Goal: Use online tool/utility: Utilize a website feature to perform a specific function

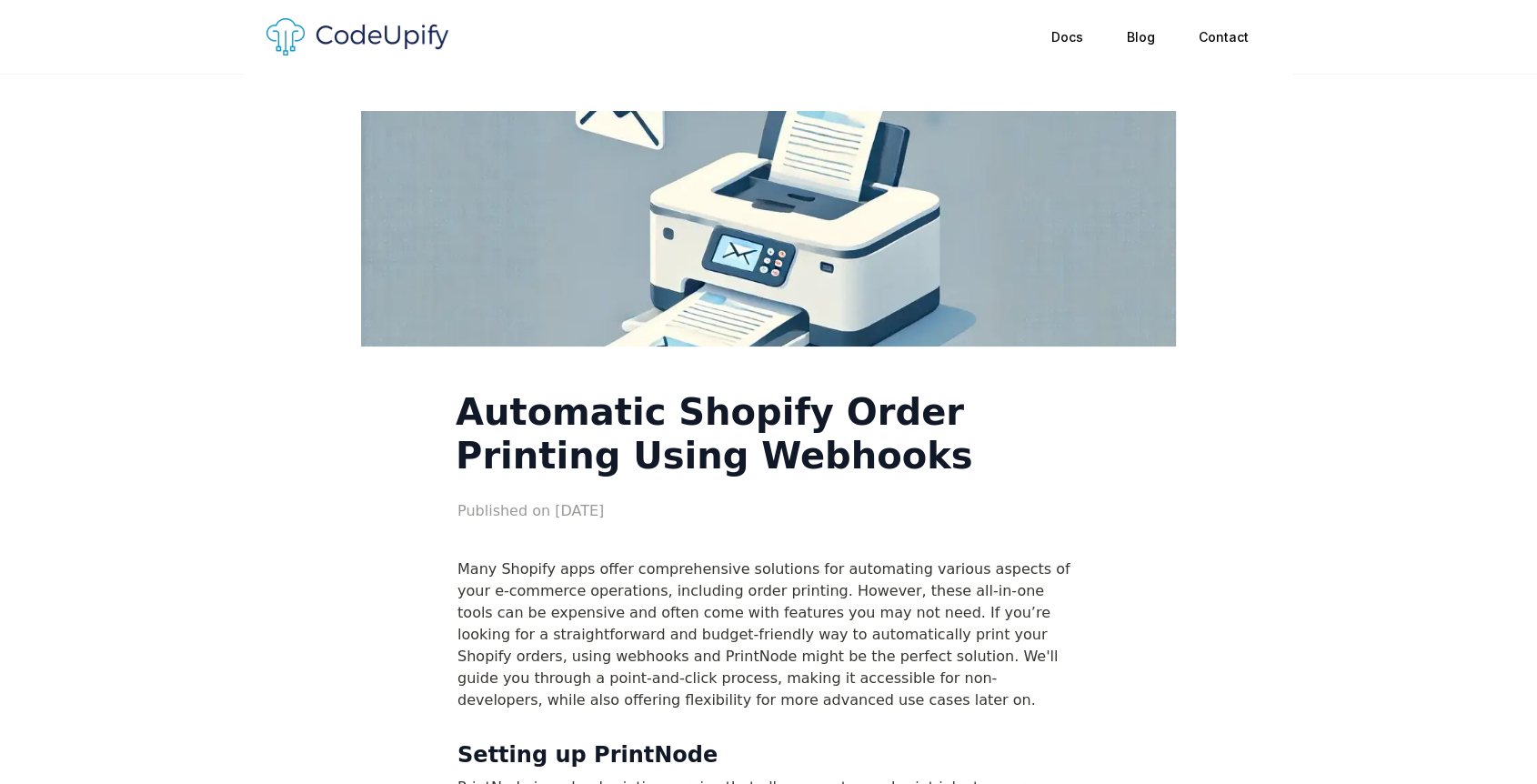
click at [401, 29] on img at bounding box center [358, 36] width 182 height 37
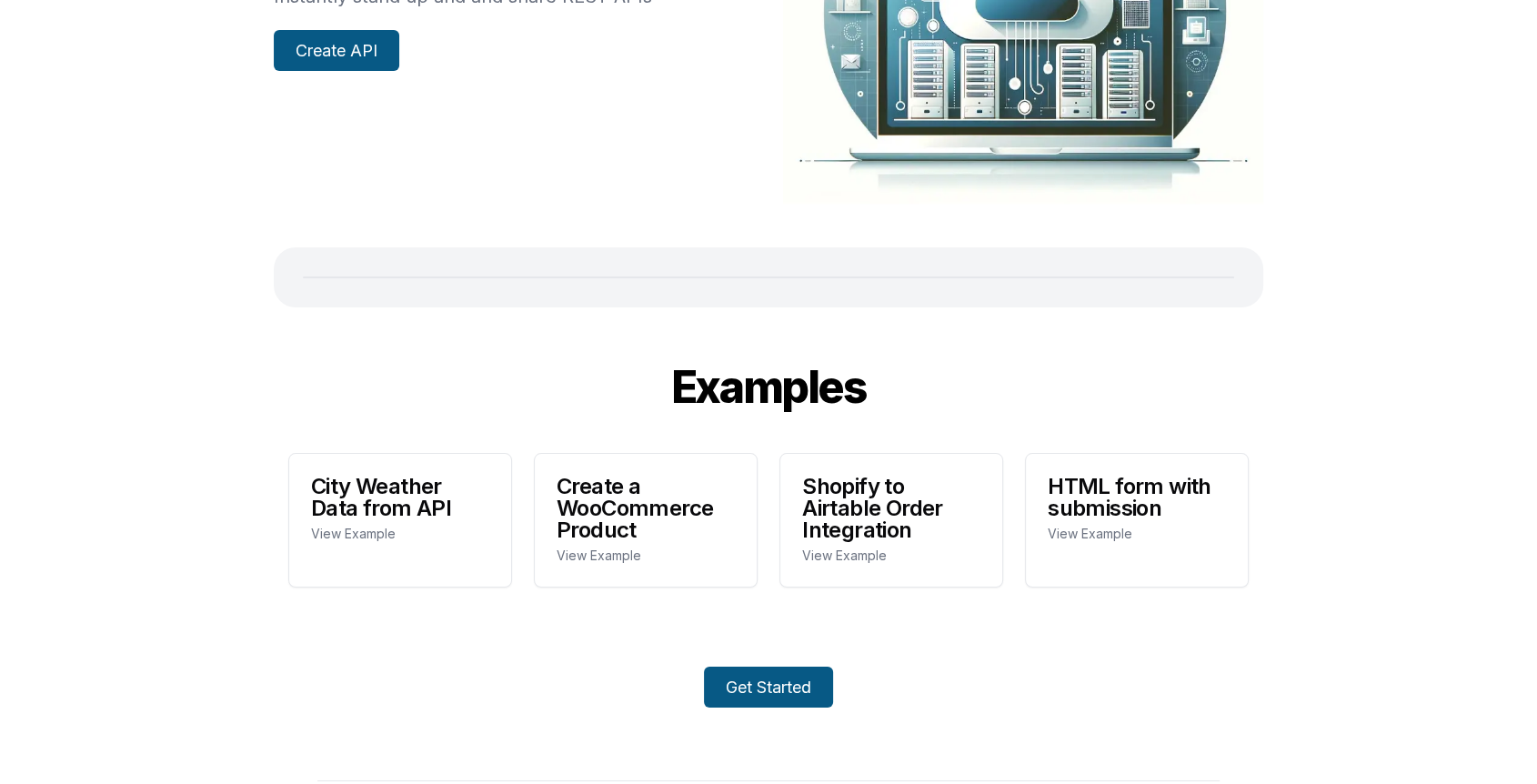
scroll to position [334, 0]
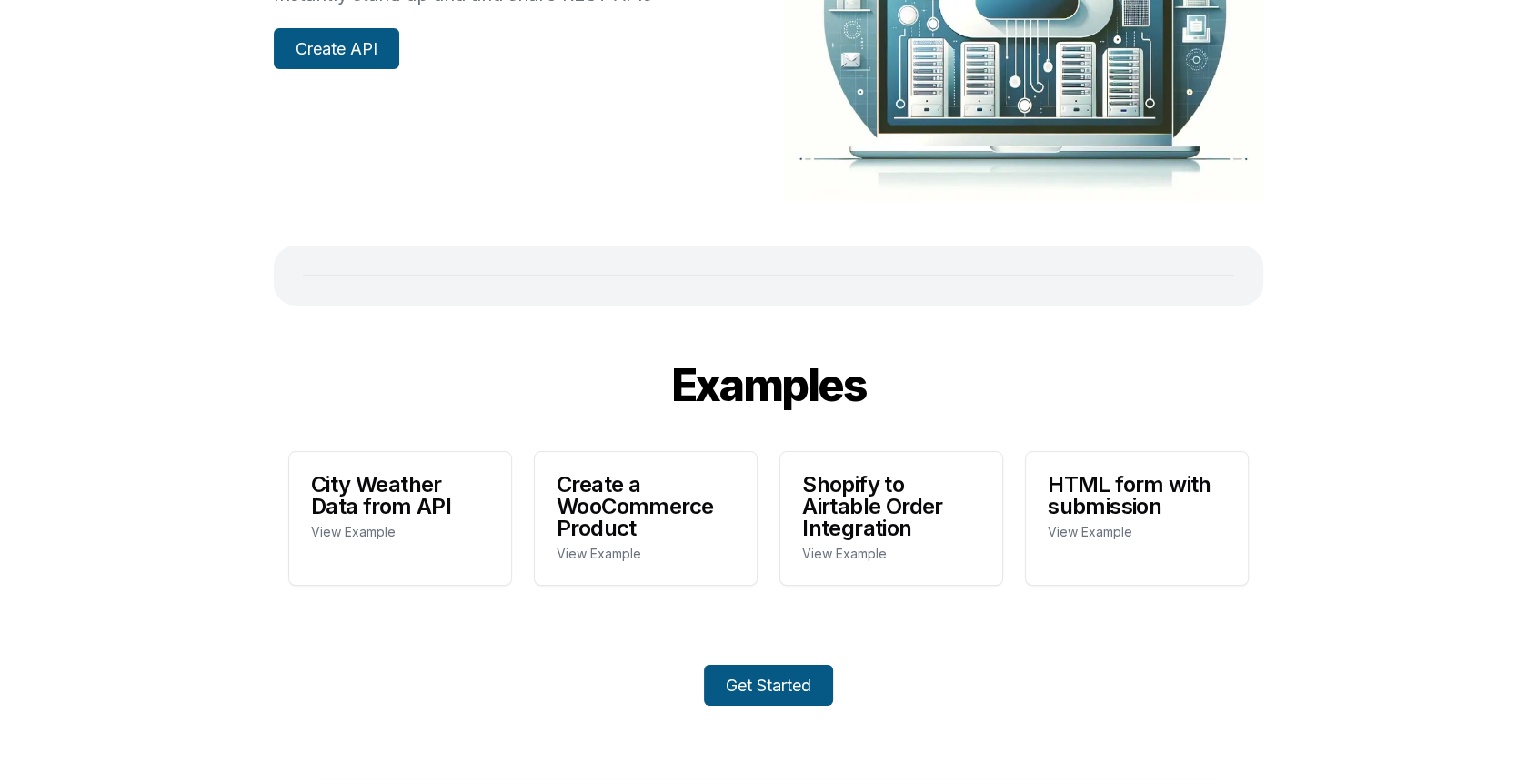
click at [368, 62] on link "Create API" at bounding box center [336, 49] width 125 height 41
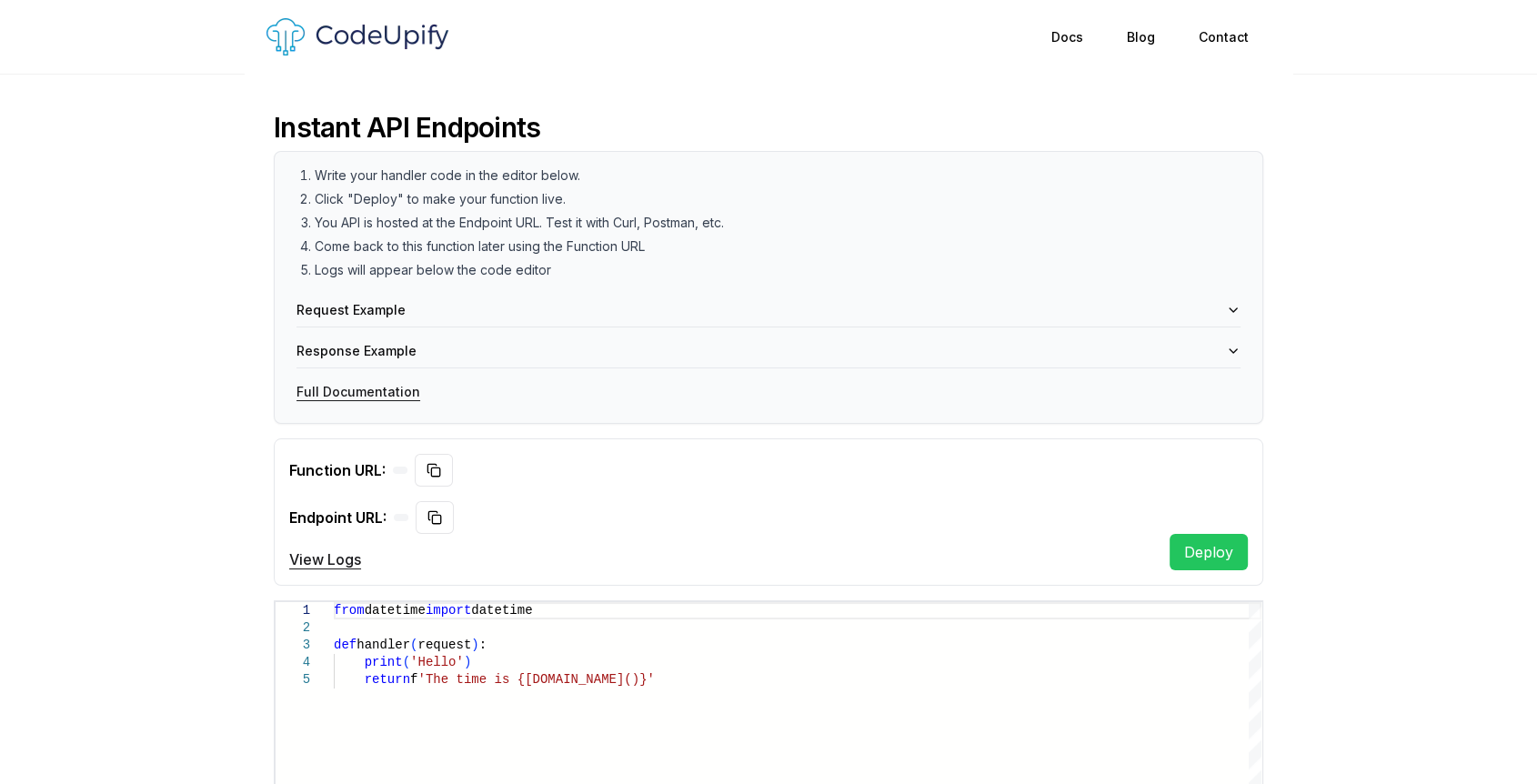
click at [637, 280] on div "Write your handler code in the editor below. Click "Deploy" to make your functi…" at bounding box center [768, 294] width 988 height 256
click at [438, 475] on rect at bounding box center [435, 472] width 8 height 8
click at [1238, 310] on icon "button" at bounding box center [1234, 309] width 15 height 15
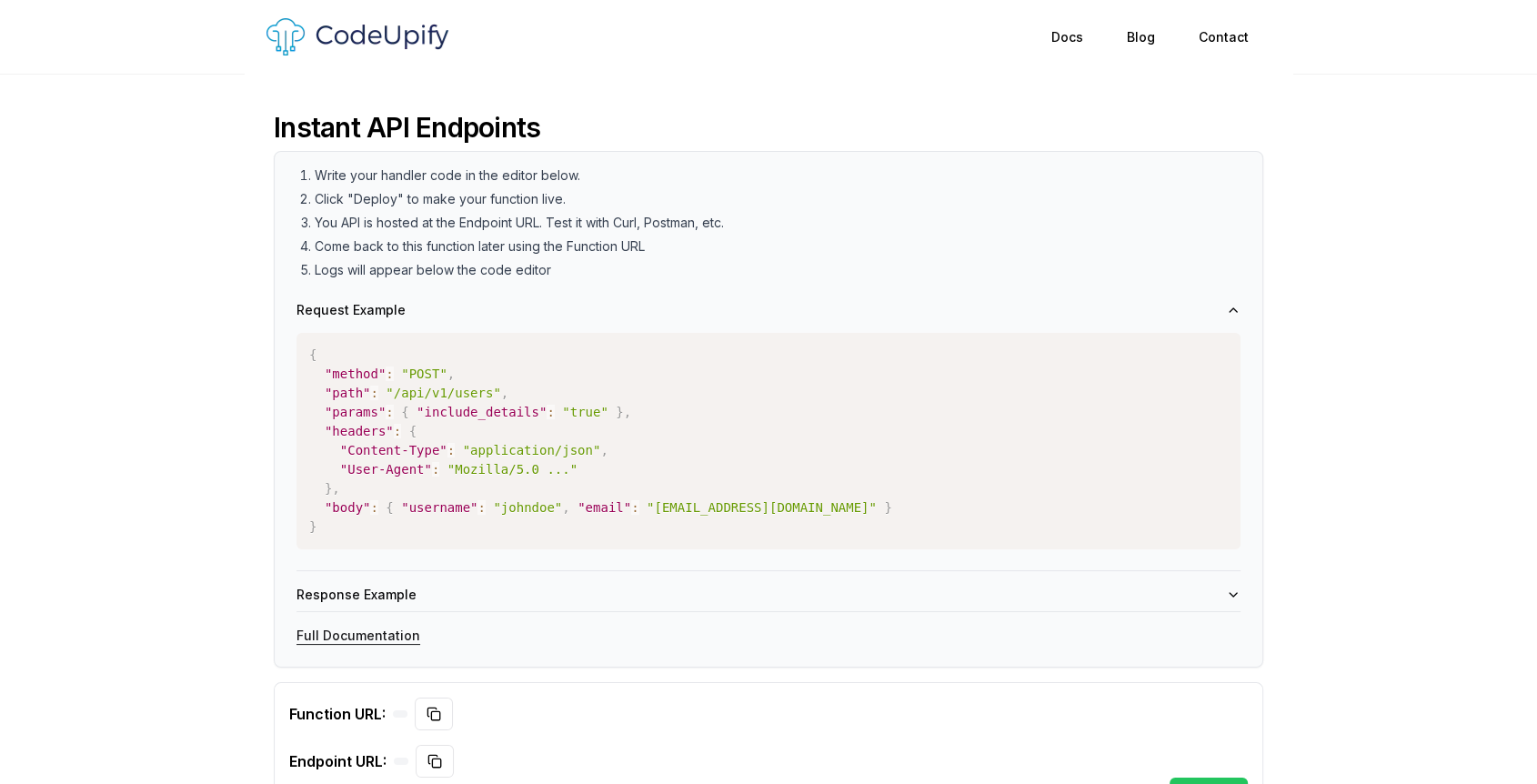
click at [618, 422] on pre "{ "method" : "POST" , "path" : "/api/v1/users" , "params" : { "include_details"…" at bounding box center [768, 441] width 944 height 217
click at [482, 228] on li "You API is hosted at the Endpoint URL. Test it with Curl, Postman, etc." at bounding box center [777, 223] width 926 height 18
click at [595, 175] on li "Write your handler code in the editor below." at bounding box center [777, 175] width 926 height 18
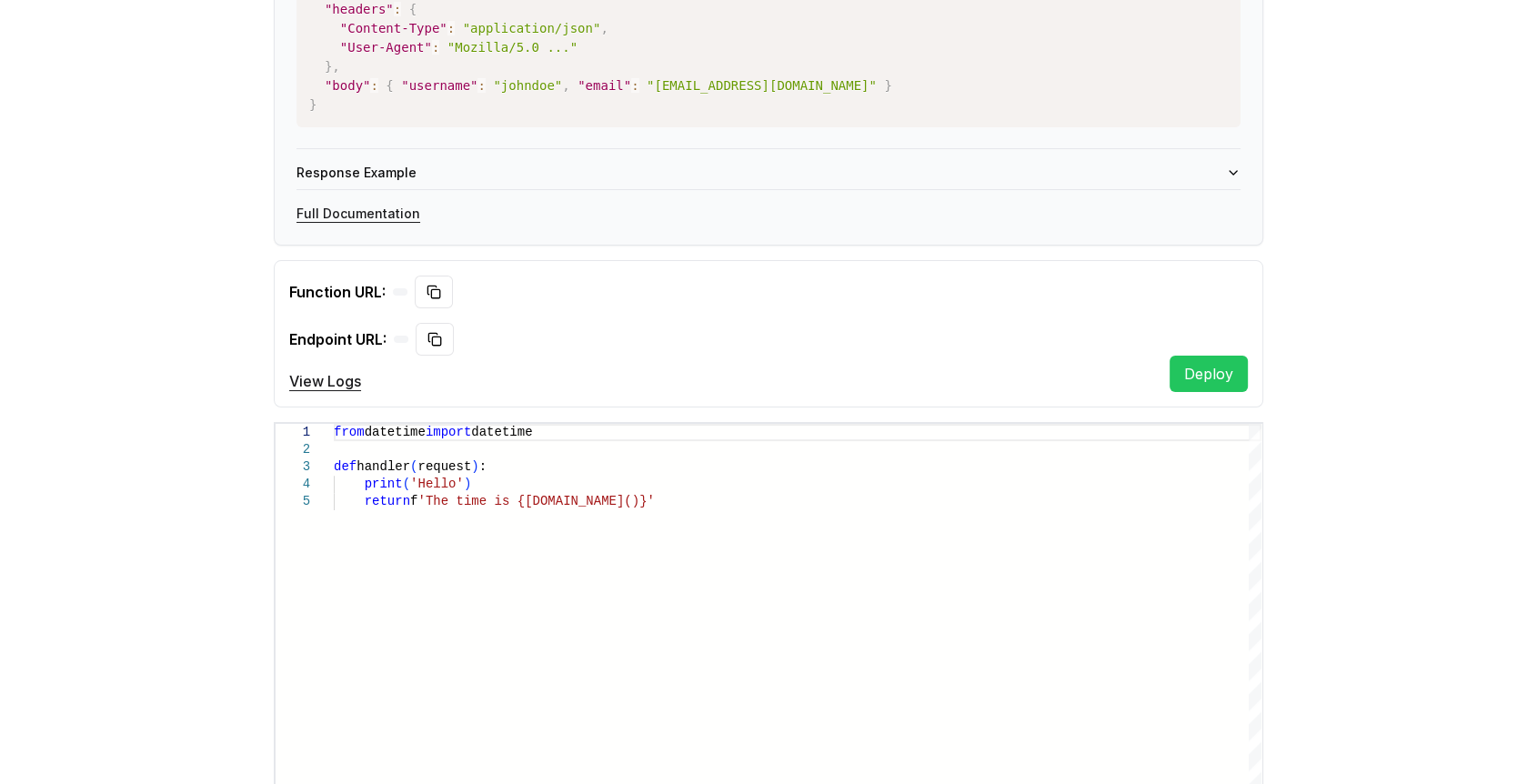
scroll to position [434, 0]
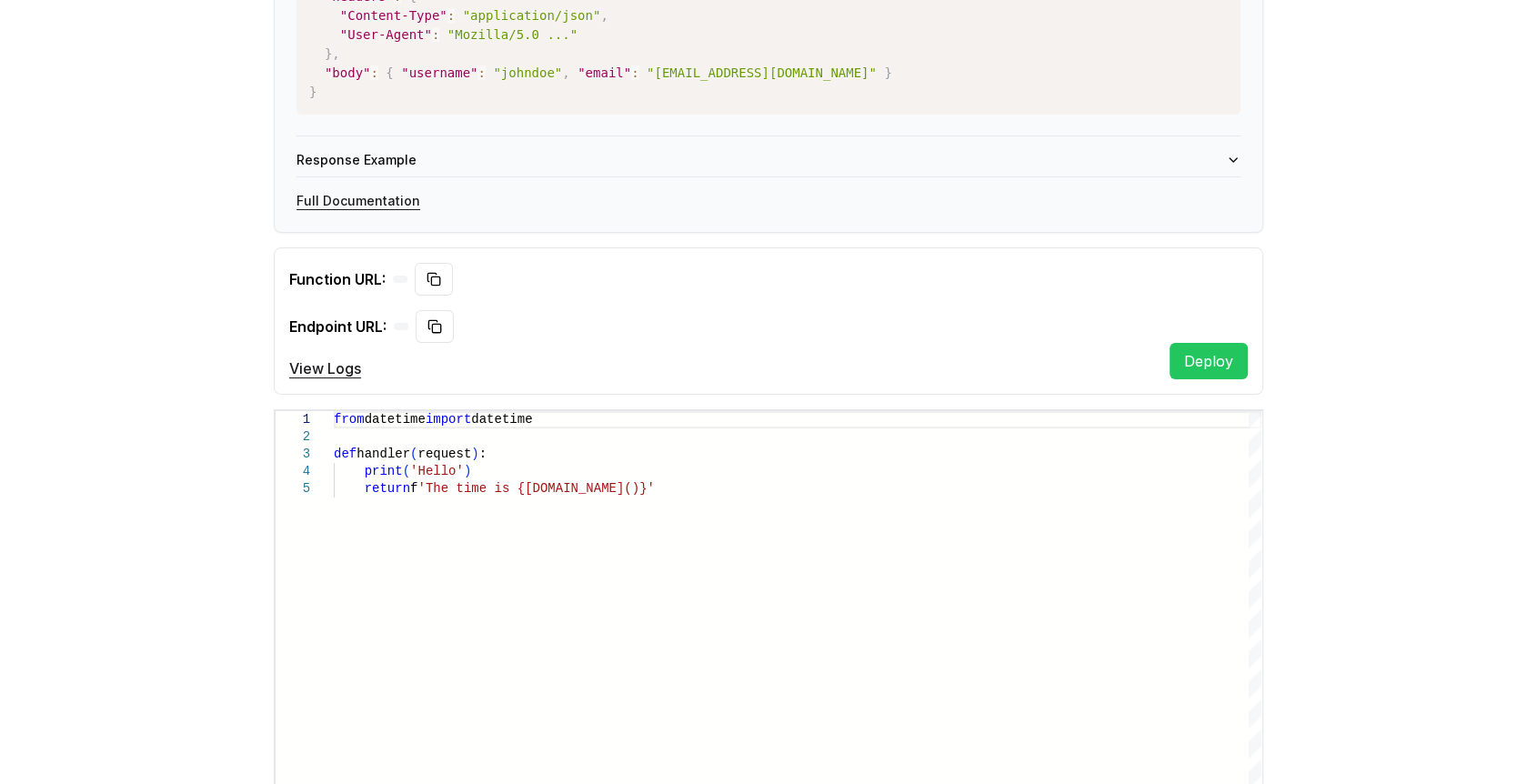
click at [566, 324] on div at bounding box center [774, 326] width 762 height 33
click at [196, 376] on div "**********" at bounding box center [768, 299] width 1165 height 1321
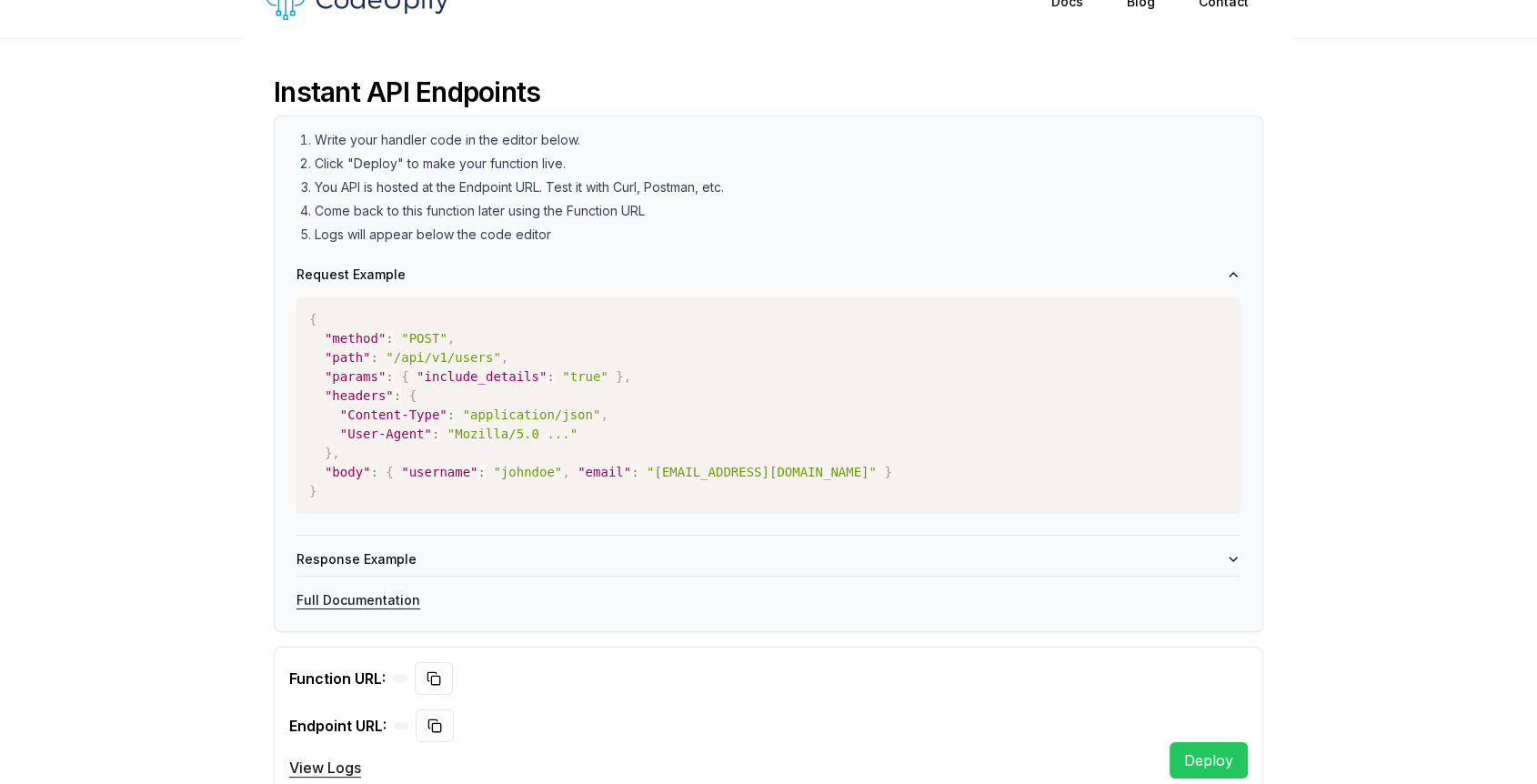
scroll to position [0, 0]
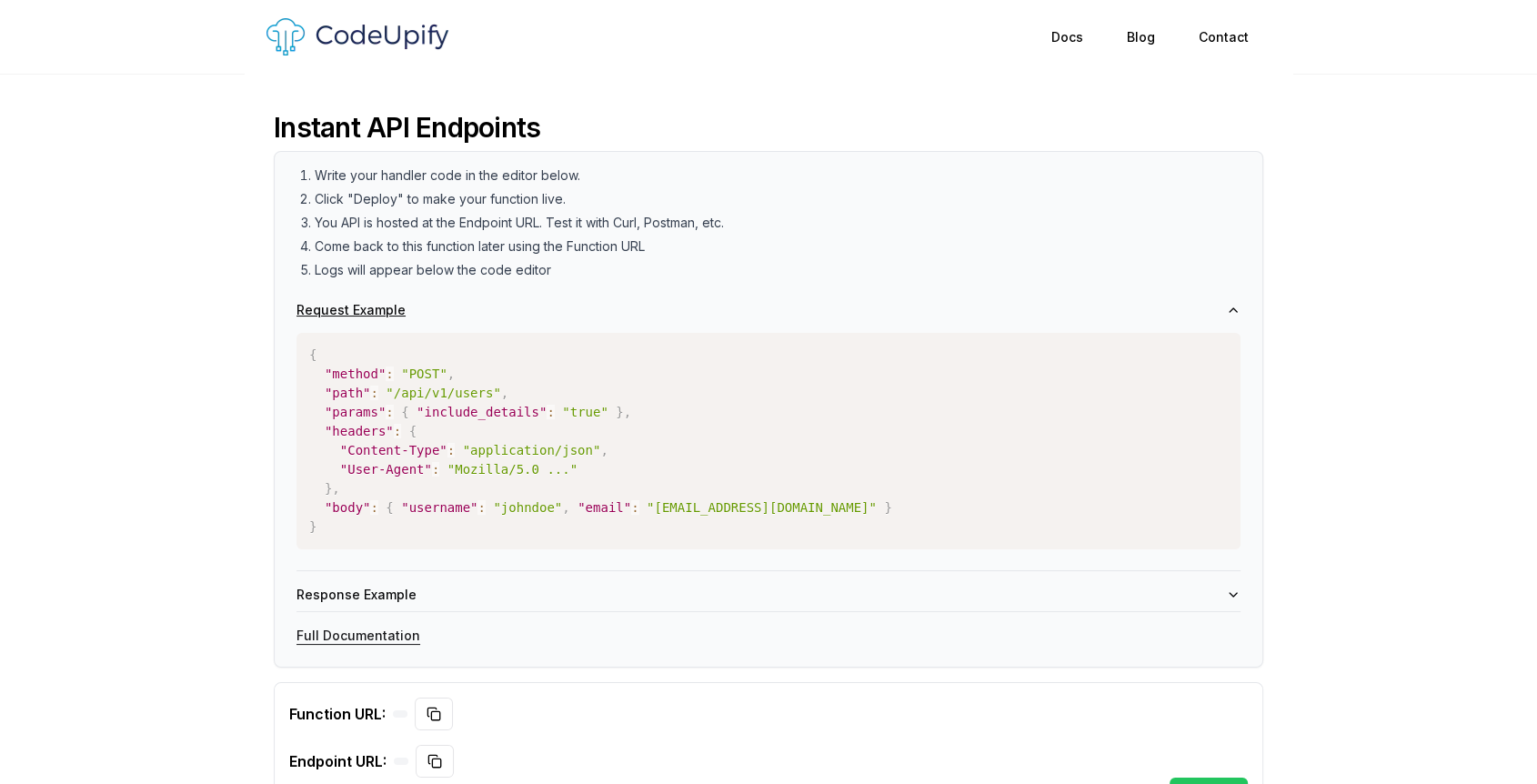
click at [510, 295] on button "Request Example" at bounding box center [768, 309] width 944 height 33
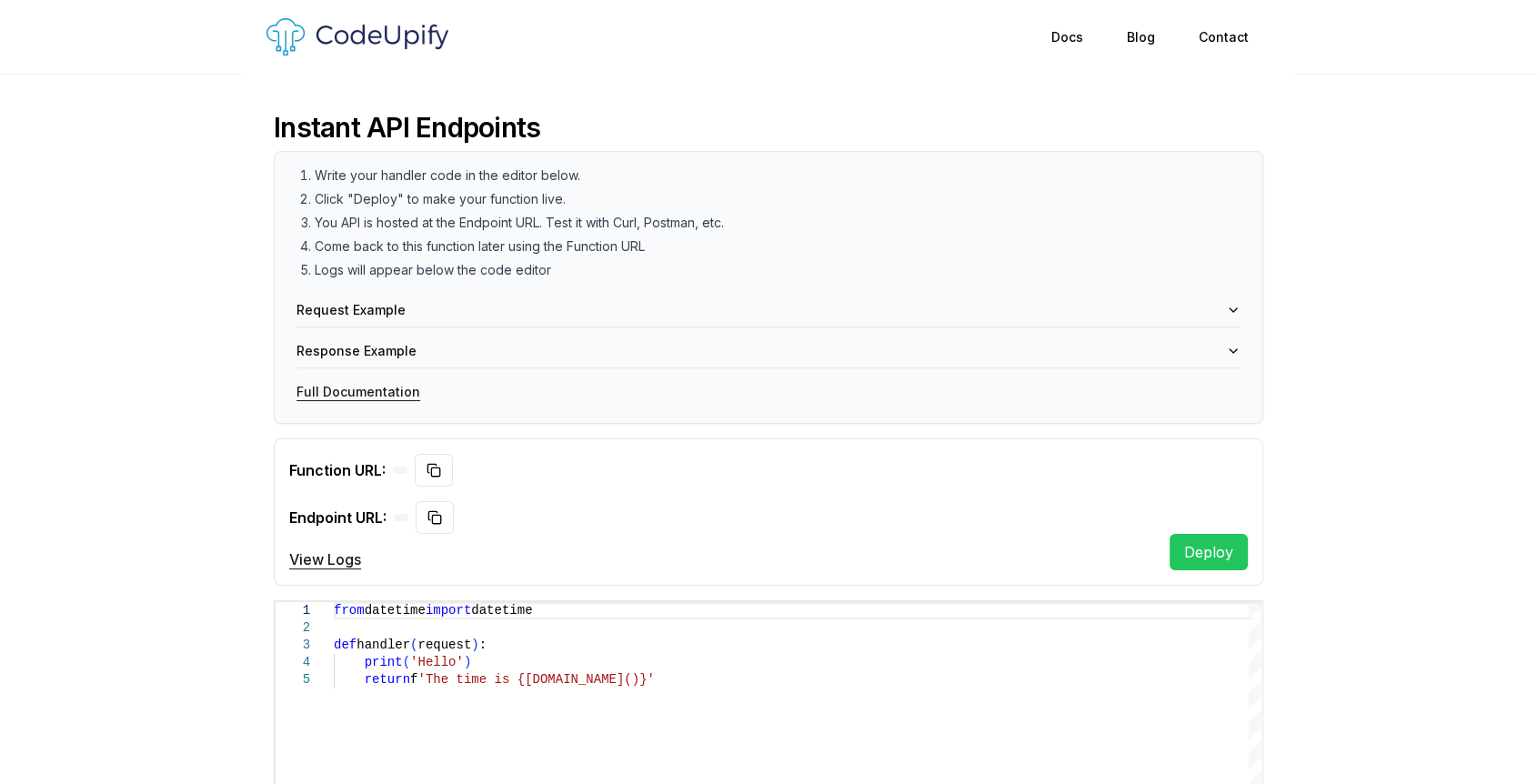
click at [546, 264] on li "Logs will appear below the code editor" at bounding box center [777, 270] width 926 height 18
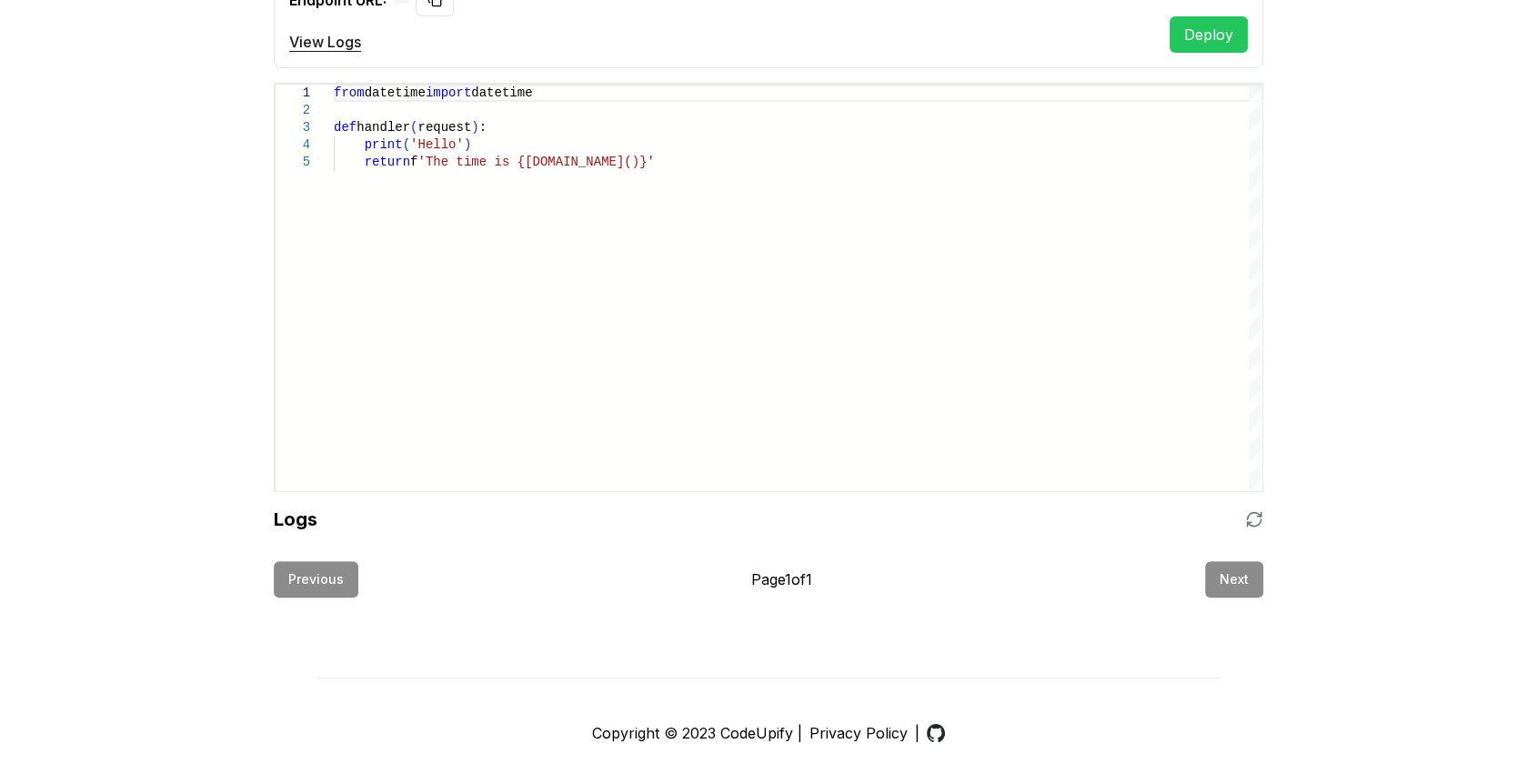
scroll to position [519, 0]
